Goal: Task Accomplishment & Management: Manage account settings

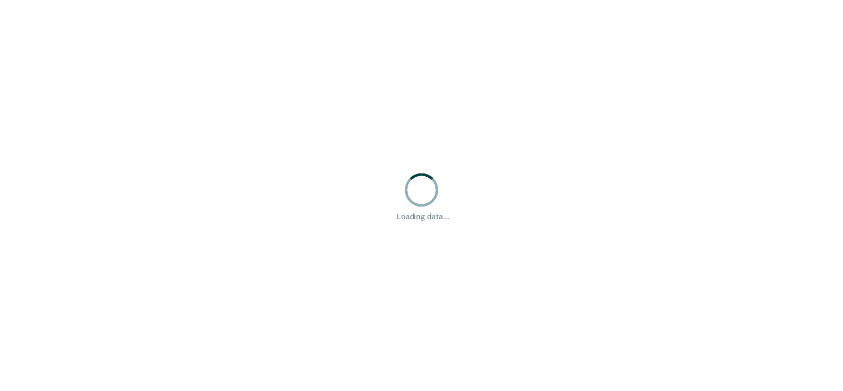
click at [688, 137] on div "Loading data..." at bounding box center [421, 195] width 843 height 391
drag, startPoint x: 0, startPoint y: 0, endPoint x: 688, endPoint y: 137, distance: 701.9
click at [688, 137] on div "Loading data..." at bounding box center [421, 195] width 843 height 391
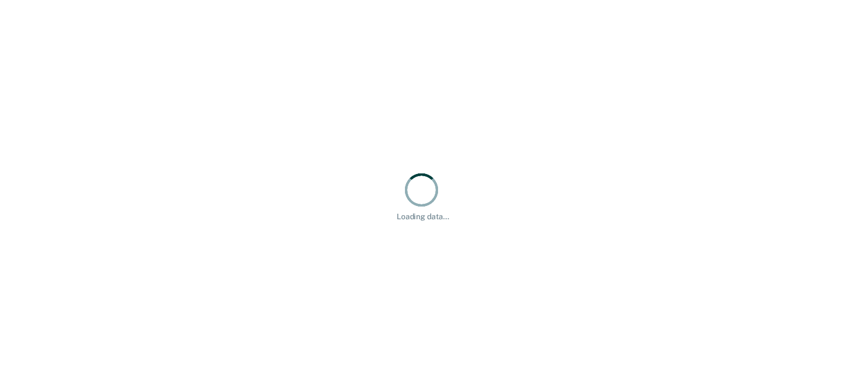
click at [688, 137] on div "Loading data..." at bounding box center [421, 195] width 843 height 391
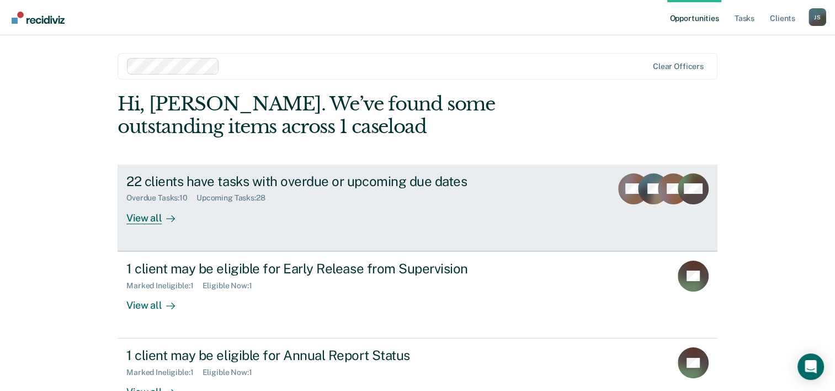
click at [157, 220] on div "View all" at bounding box center [157, 213] width 62 height 22
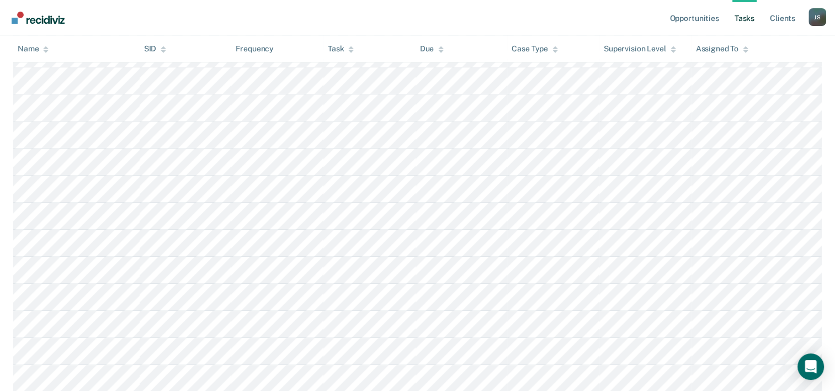
scroll to position [838, 0]
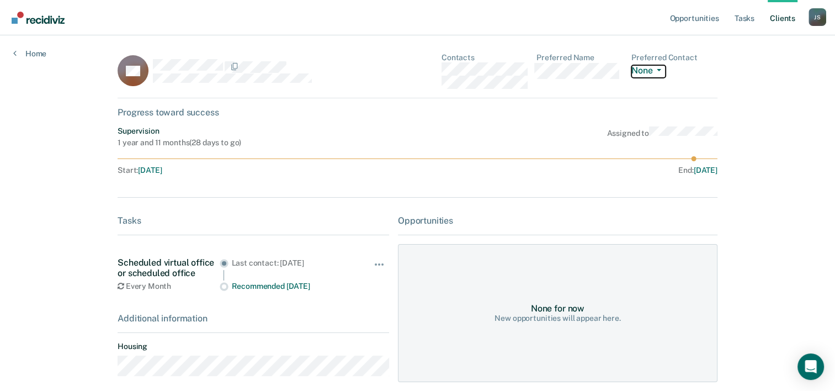
click at [663, 72] on button "None" at bounding box center [648, 71] width 34 height 13
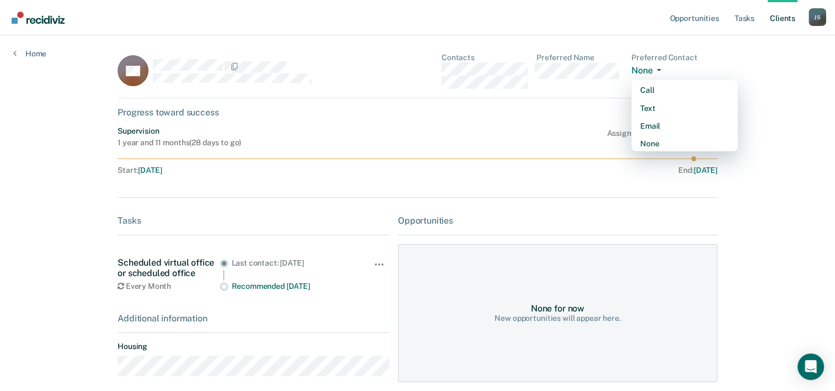
click at [663, 72] on button "None" at bounding box center [648, 71] width 34 height 13
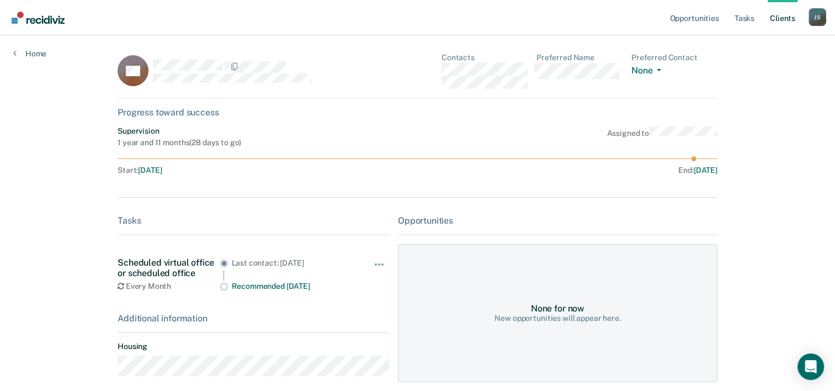
click at [700, 68] on dd "None Call Text Email None" at bounding box center [674, 69] width 86 height 15
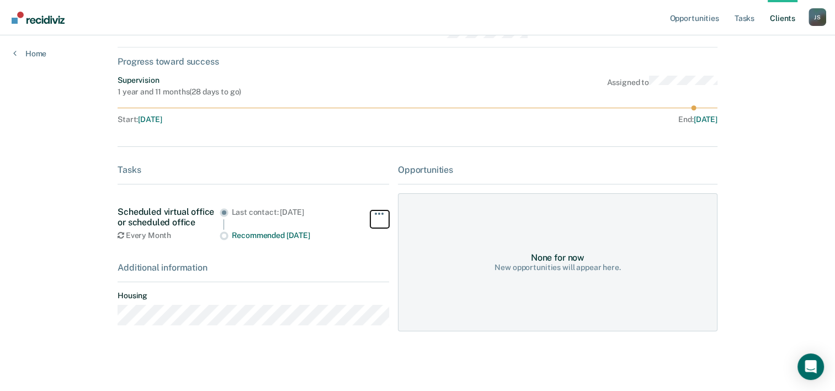
click at [378, 212] on span "button" at bounding box center [379, 213] width 2 height 2
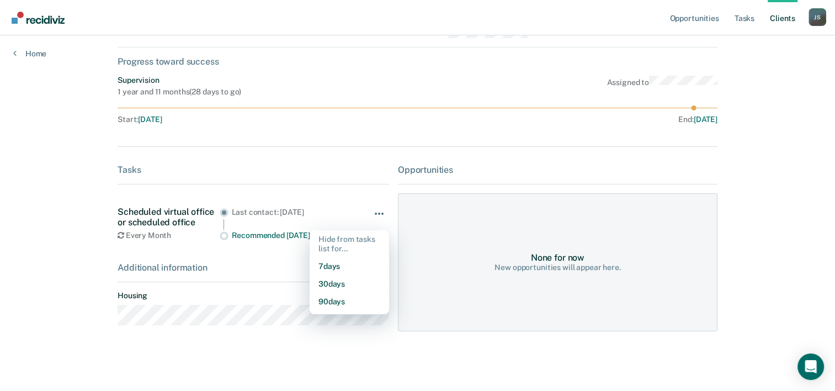
click at [378, 212] on span "button" at bounding box center [379, 213] width 2 height 2
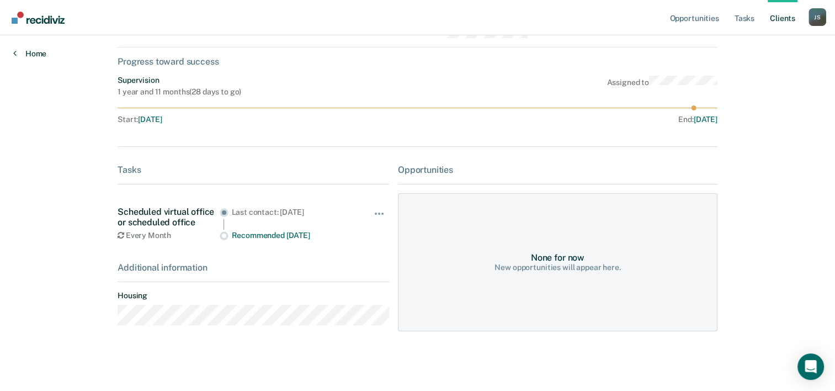
click at [26, 55] on link "Home" at bounding box center [29, 54] width 33 height 10
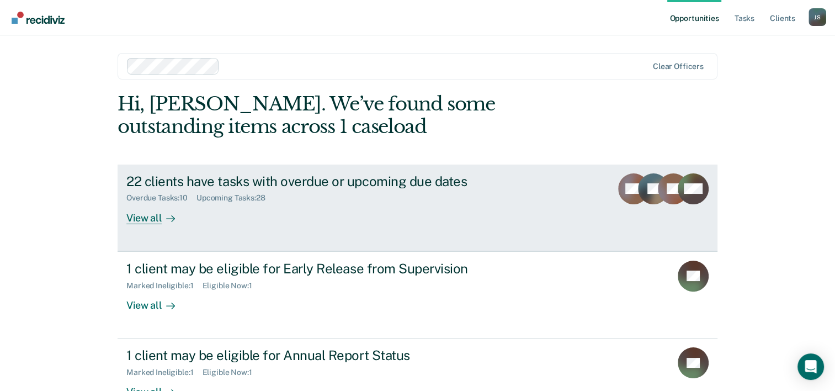
click at [166, 214] on icon at bounding box center [170, 218] width 9 height 9
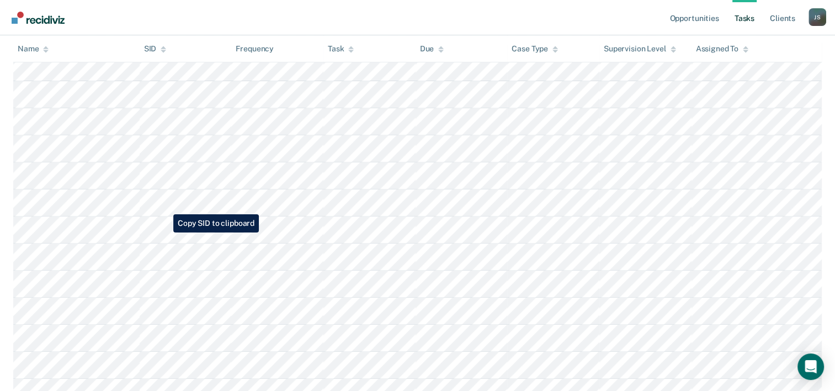
scroll to position [421, 0]
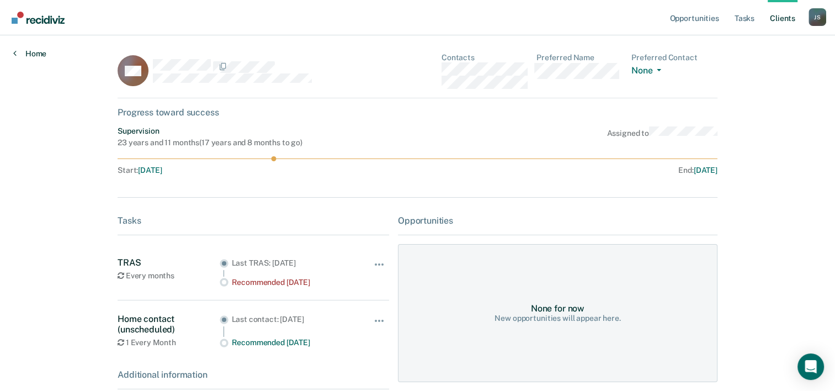
click at [35, 50] on link "Home" at bounding box center [29, 54] width 33 height 10
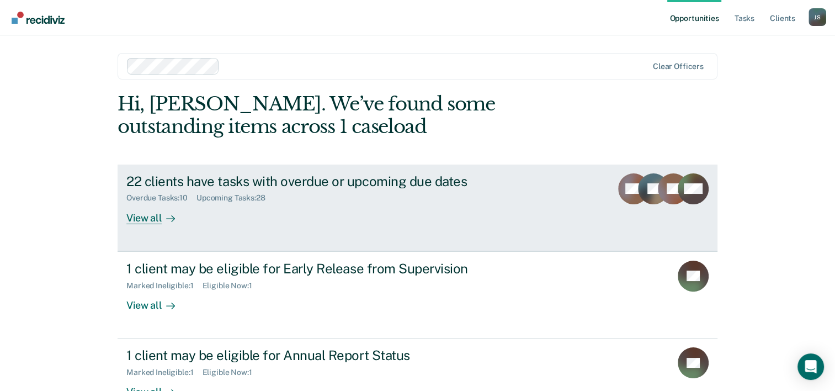
click at [148, 218] on div "View all" at bounding box center [157, 213] width 62 height 22
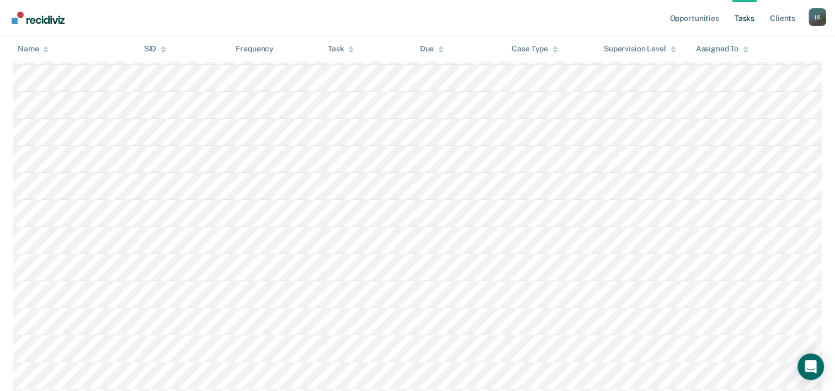
scroll to position [433, 0]
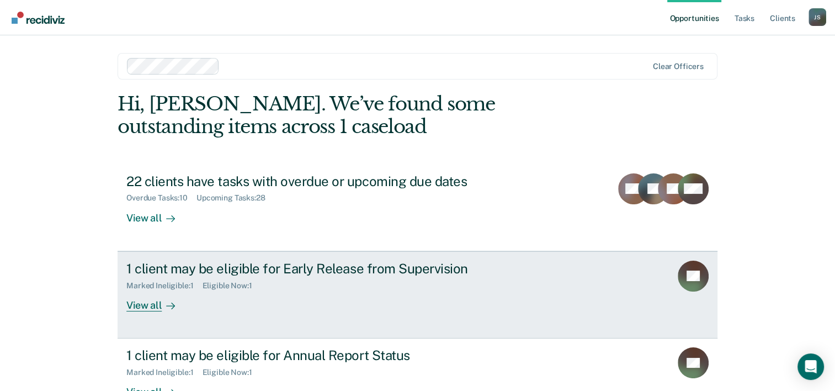
click at [143, 309] on div "View all" at bounding box center [157, 301] width 62 height 22
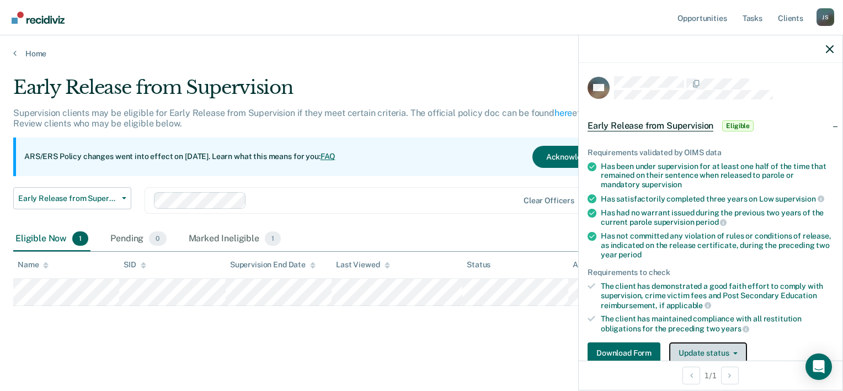
click at [721, 347] on button "Update status" at bounding box center [708, 353] width 78 height 22
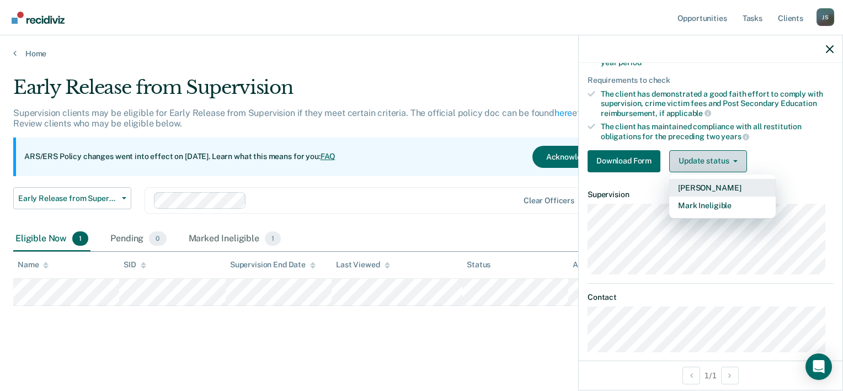
scroll to position [197, 0]
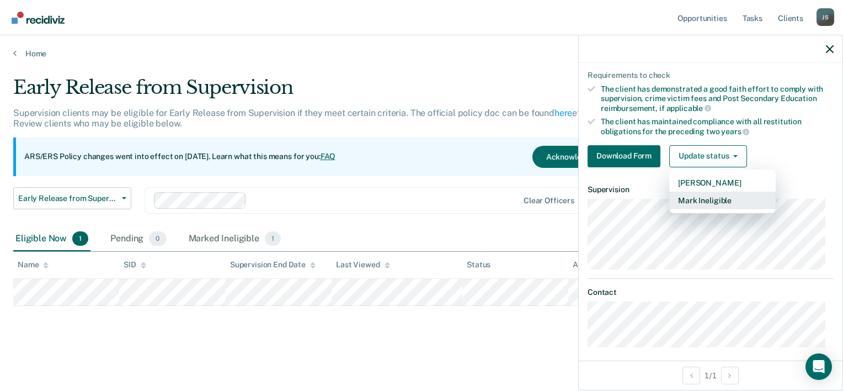
click at [717, 195] on button "Mark Ineligible" at bounding box center [722, 200] width 106 height 18
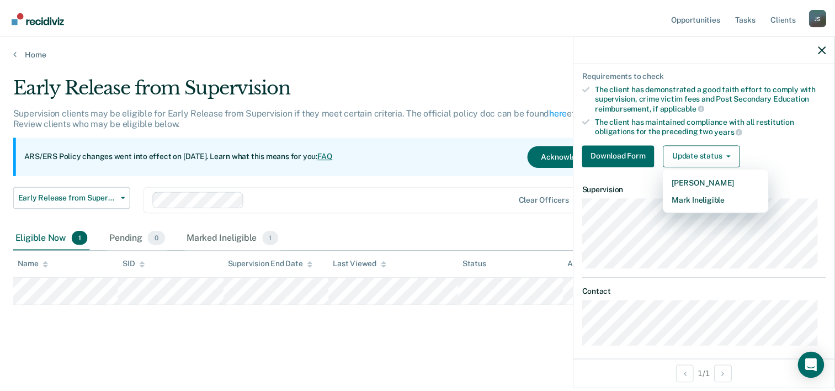
scroll to position [61, 0]
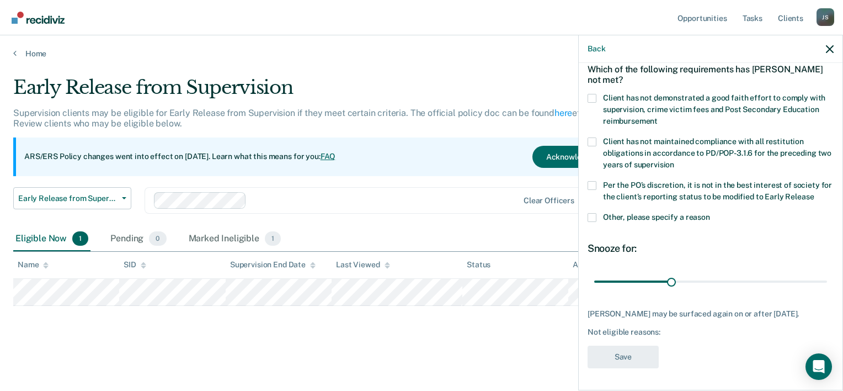
click at [589, 181] on span at bounding box center [591, 185] width 9 height 9
click at [814, 193] on input "Per the PO’s discretion, it is not in the best interest of society for the clie…" at bounding box center [814, 193] width 0 height 0
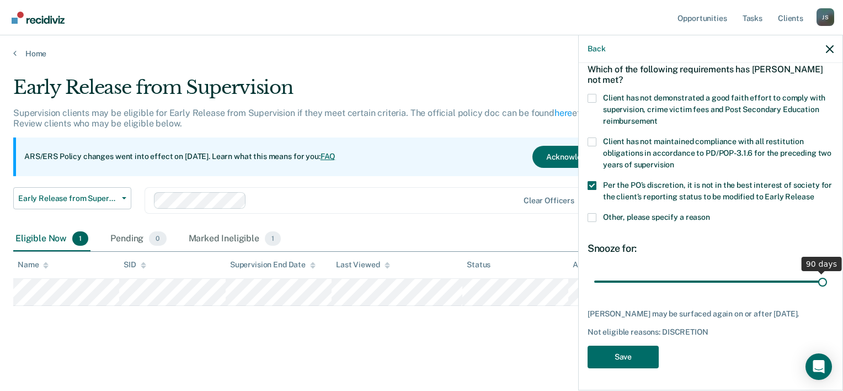
drag, startPoint x: 667, startPoint y: 274, endPoint x: 845, endPoint y: 298, distance: 179.3
type input "90"
click at [827, 291] on input "range" at bounding box center [710, 281] width 233 height 19
click at [636, 356] on button "Save" at bounding box center [622, 356] width 71 height 23
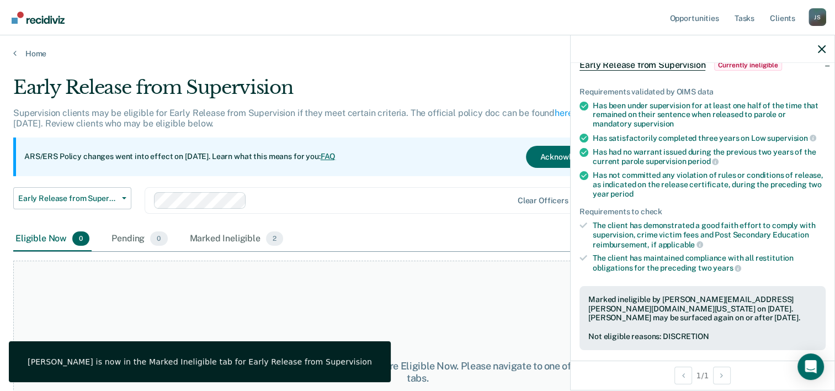
click at [450, 302] on div "At this time, there are no clients who are Eligible Now. Please navigate to one…" at bounding box center [417, 371] width 808 height 223
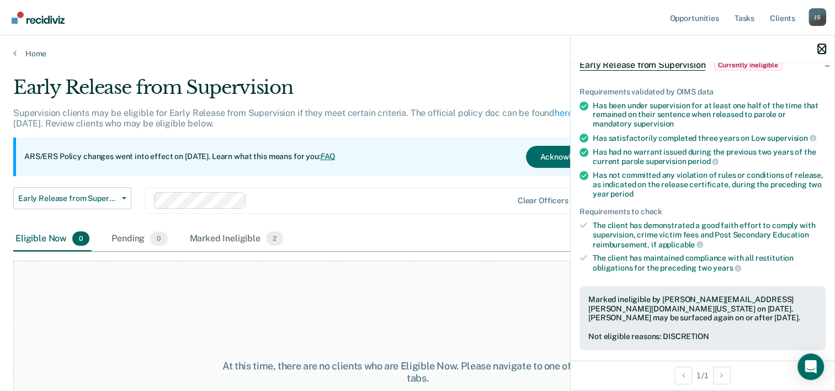
click at [821, 50] on icon "button" at bounding box center [822, 49] width 8 height 8
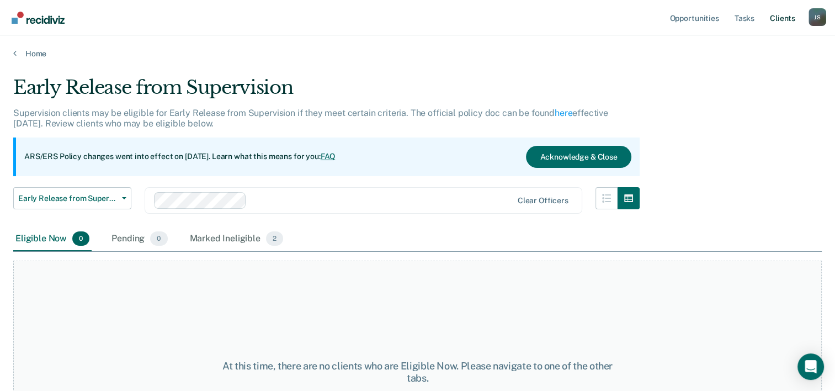
click at [779, 19] on link "Client s" at bounding box center [782, 17] width 30 height 35
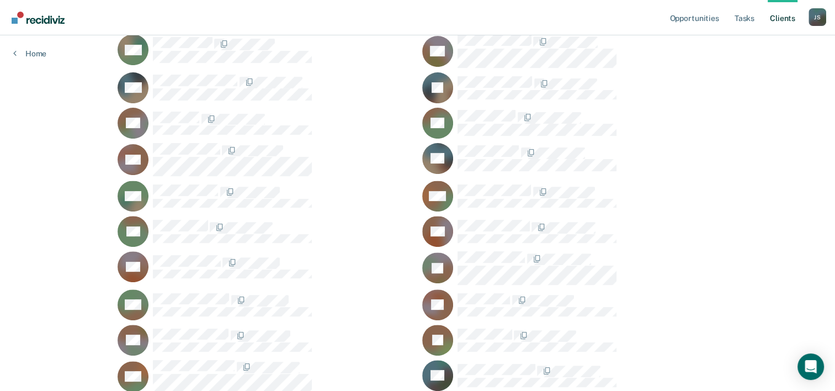
scroll to position [351, 0]
